Goal: Find specific page/section: Find specific page/section

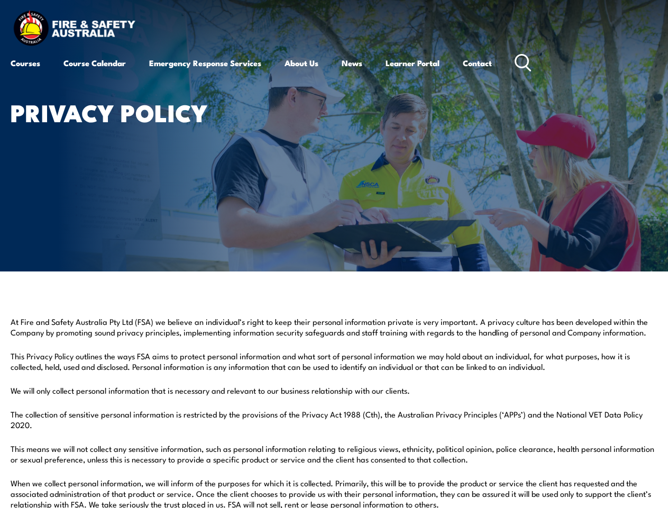
click at [334, 254] on article "Privacy Policy" at bounding box center [334, 135] width 647 height 271
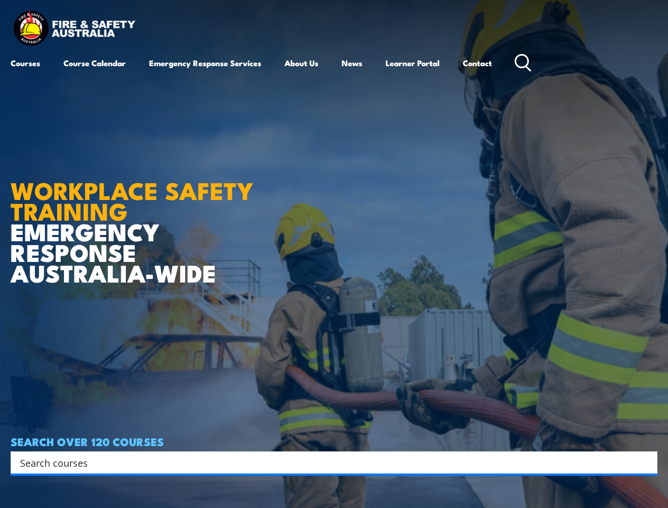
click at [334, 254] on article "WORKPLACE SAFETY TRAINING EMERGENCY RESPONSE [GEOGRAPHIC_DATA]-WIDE SEARCH OVER…" at bounding box center [334, 254] width 647 height 508
click at [327, 463] on input "Search input" at bounding box center [327, 463] width 614 height 16
click at [647, 463] on icon "Search magnifier button" at bounding box center [647, 462] width 12 height 15
